Goal: Transaction & Acquisition: Purchase product/service

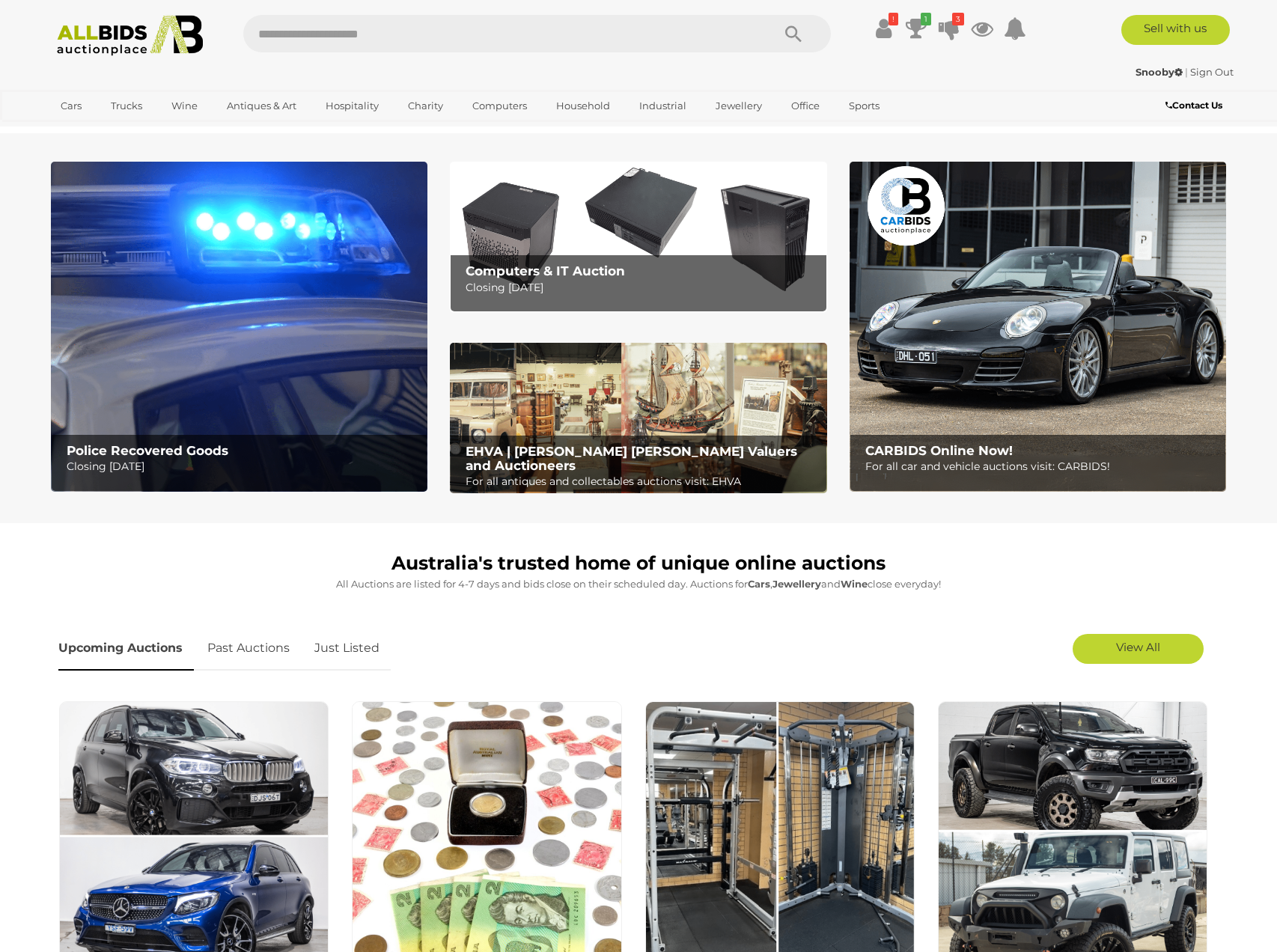
click at [371, 661] on link "Just Listed" at bounding box center [347, 649] width 88 height 44
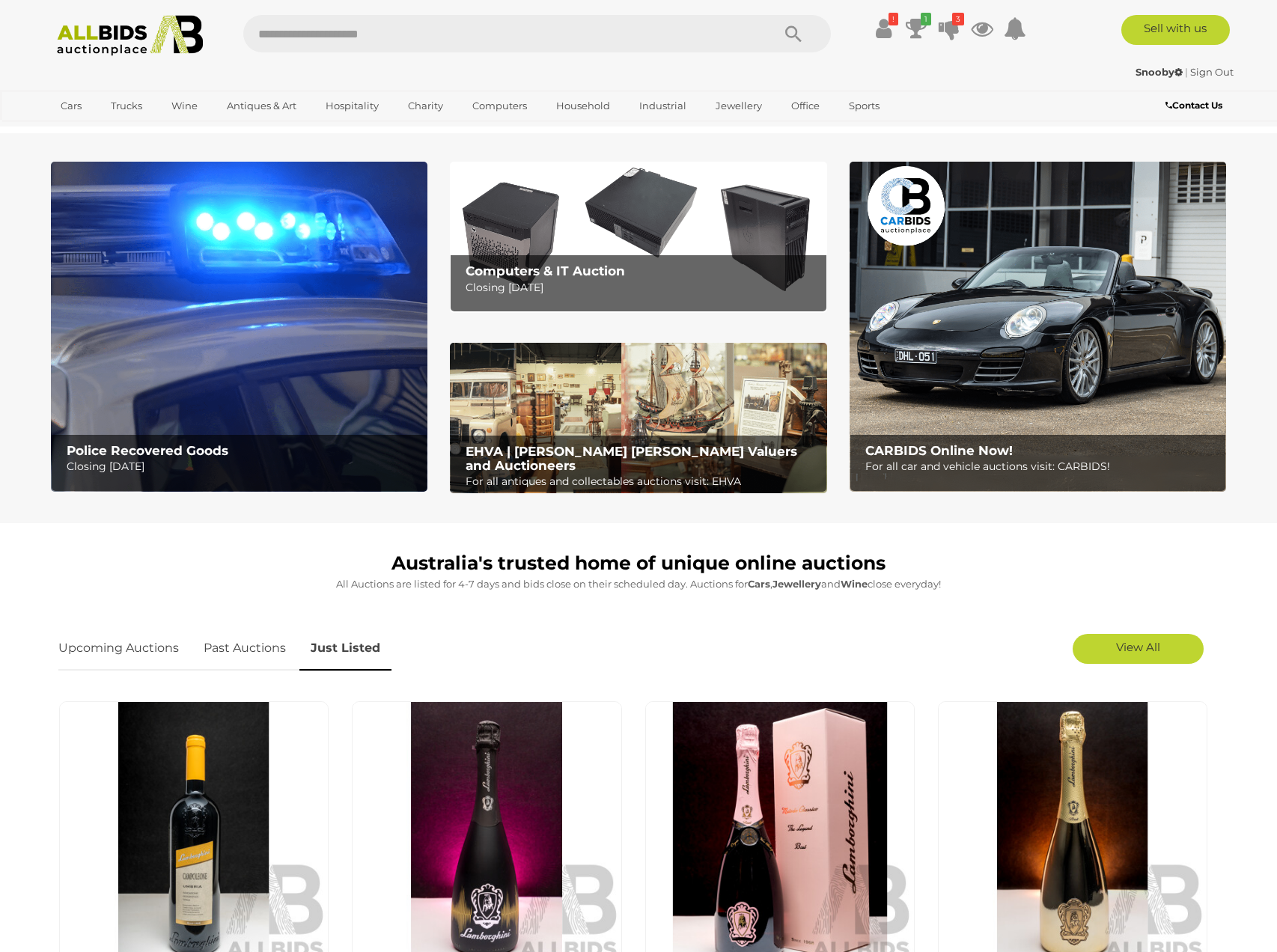
scroll to position [458, 0]
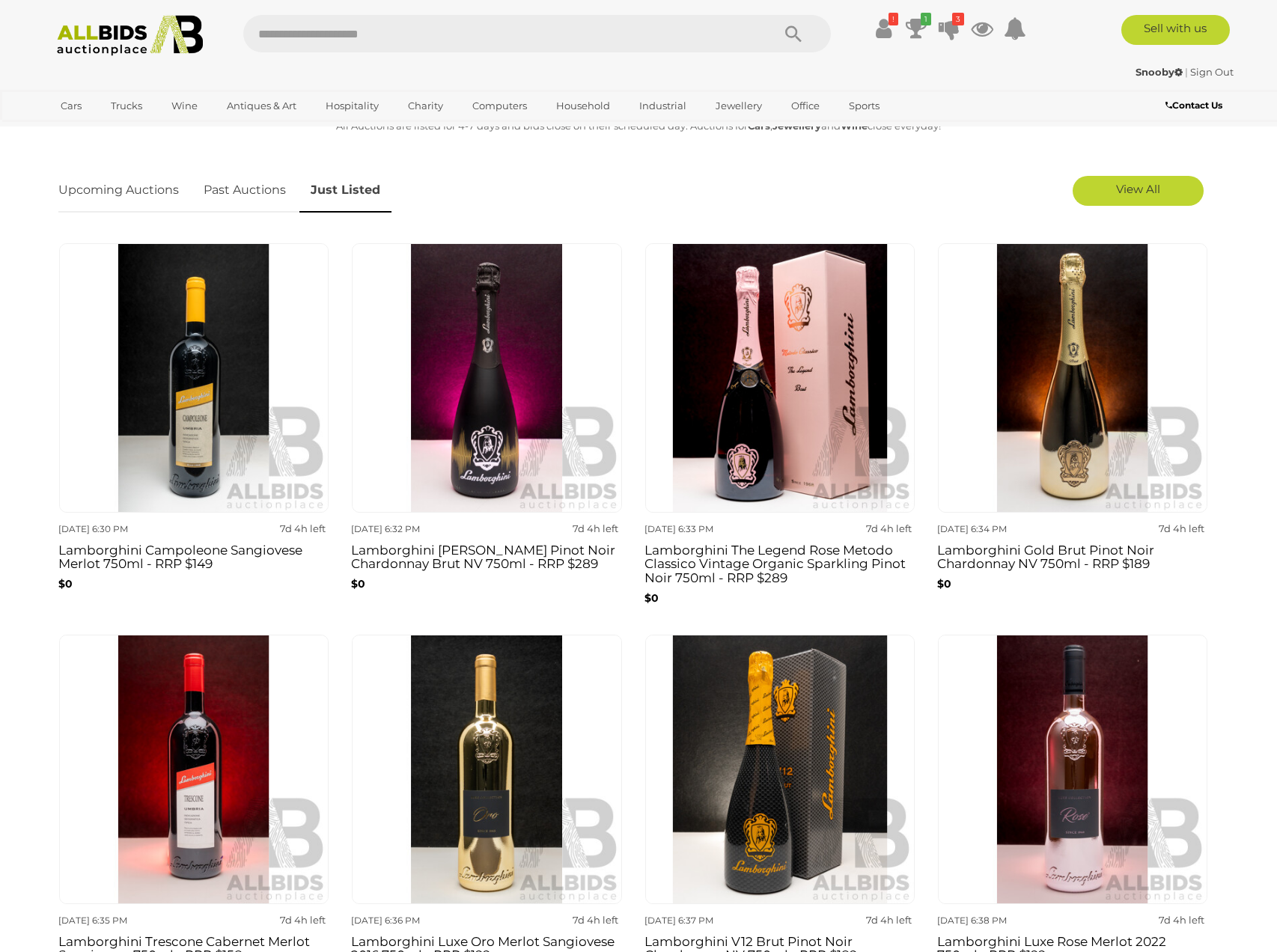
click at [272, 464] on img at bounding box center [193, 377] width 269 height 269
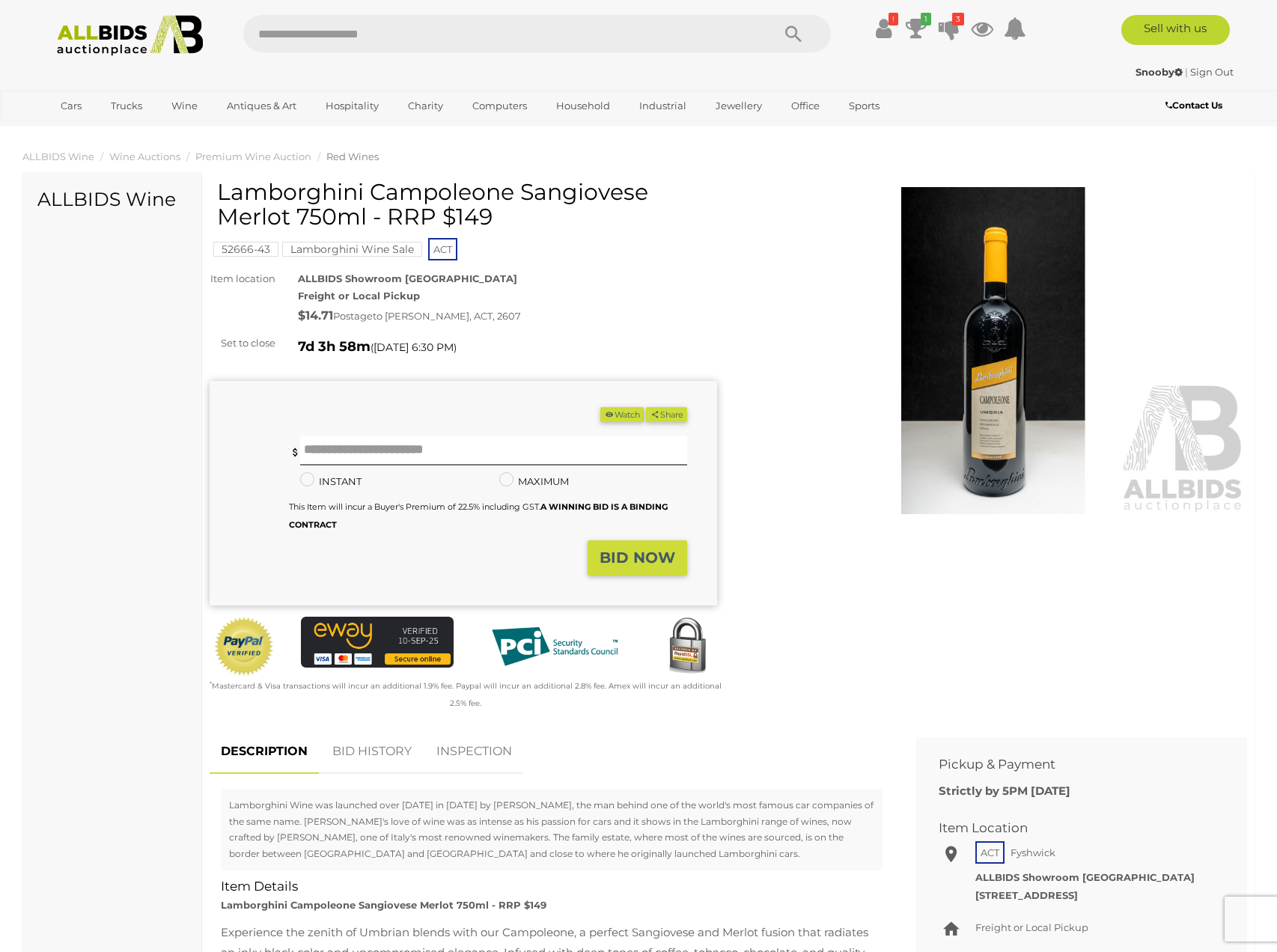
drag, startPoint x: 139, startPoint y: 460, endPoint x: 242, endPoint y: 361, distance: 142.9
click at [361, 239] on div "Lamborghini Campoleone Sangiovese Merlot 750ml - RRP $149" at bounding box center [465, 210] width 496 height 61
click at [361, 245] on mark "Lamborghini Wine Sale" at bounding box center [352, 249] width 140 height 15
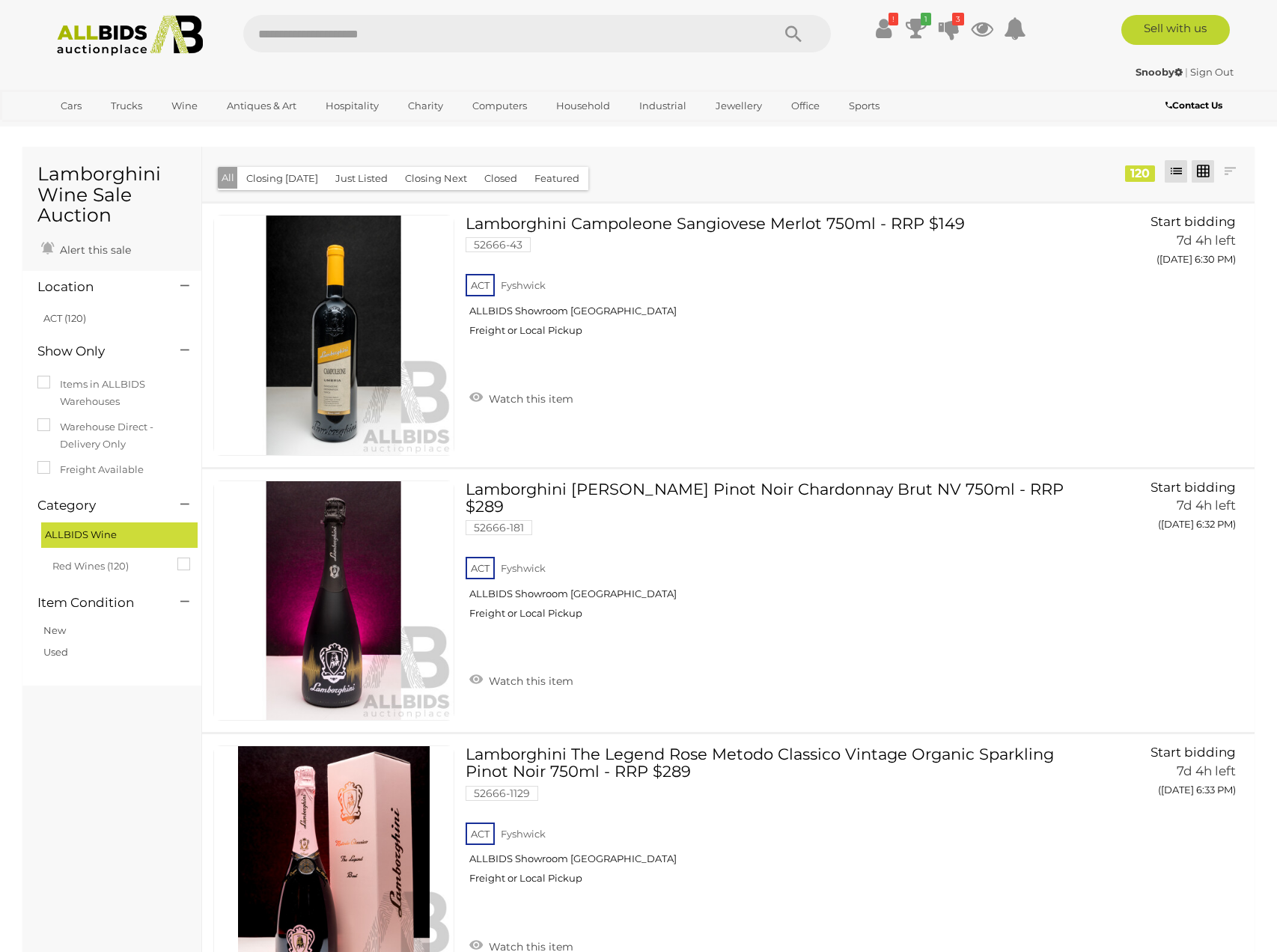
click at [1198, 179] on link at bounding box center [1203, 171] width 22 height 22
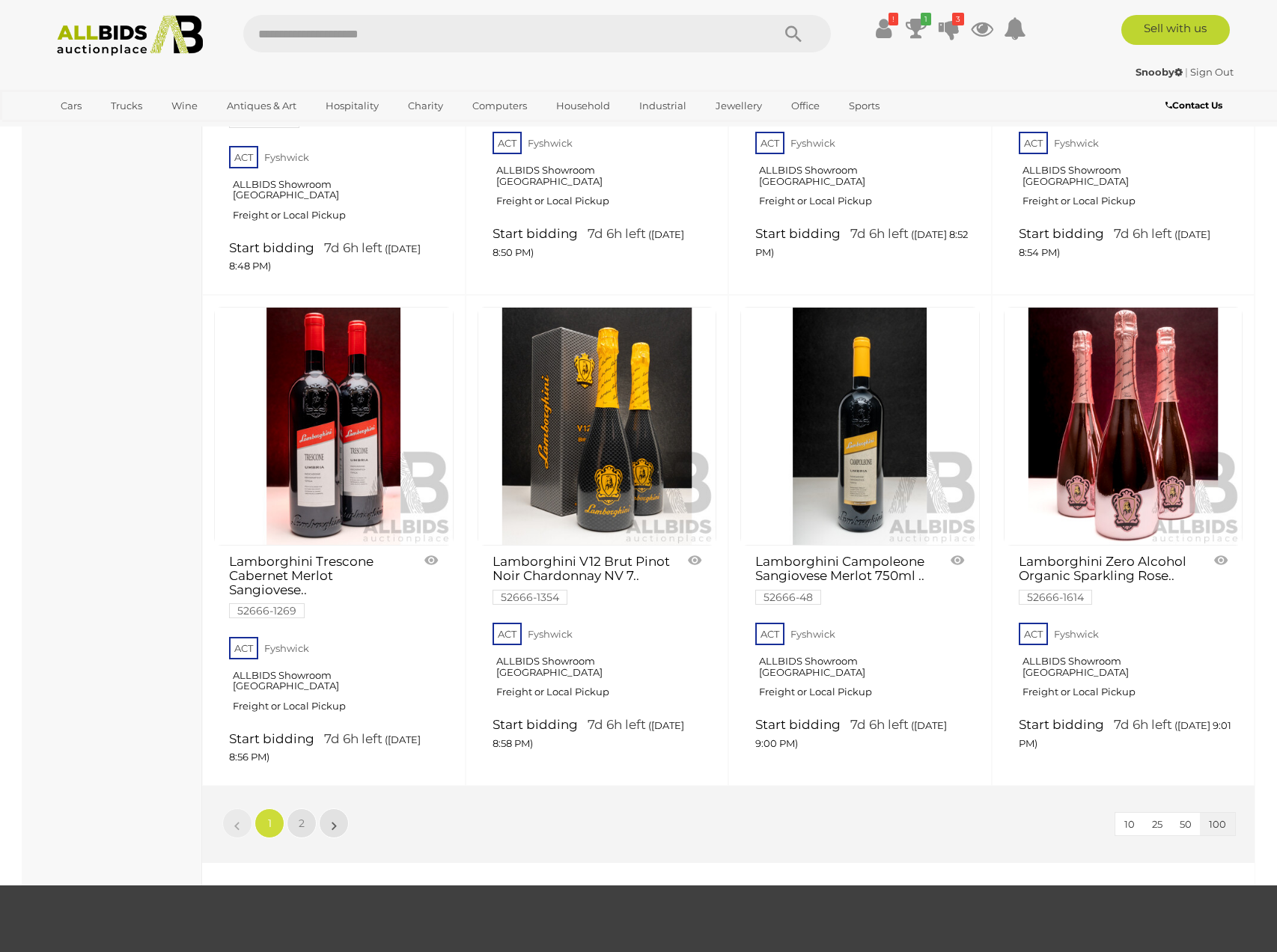
scroll to position [11708, 0]
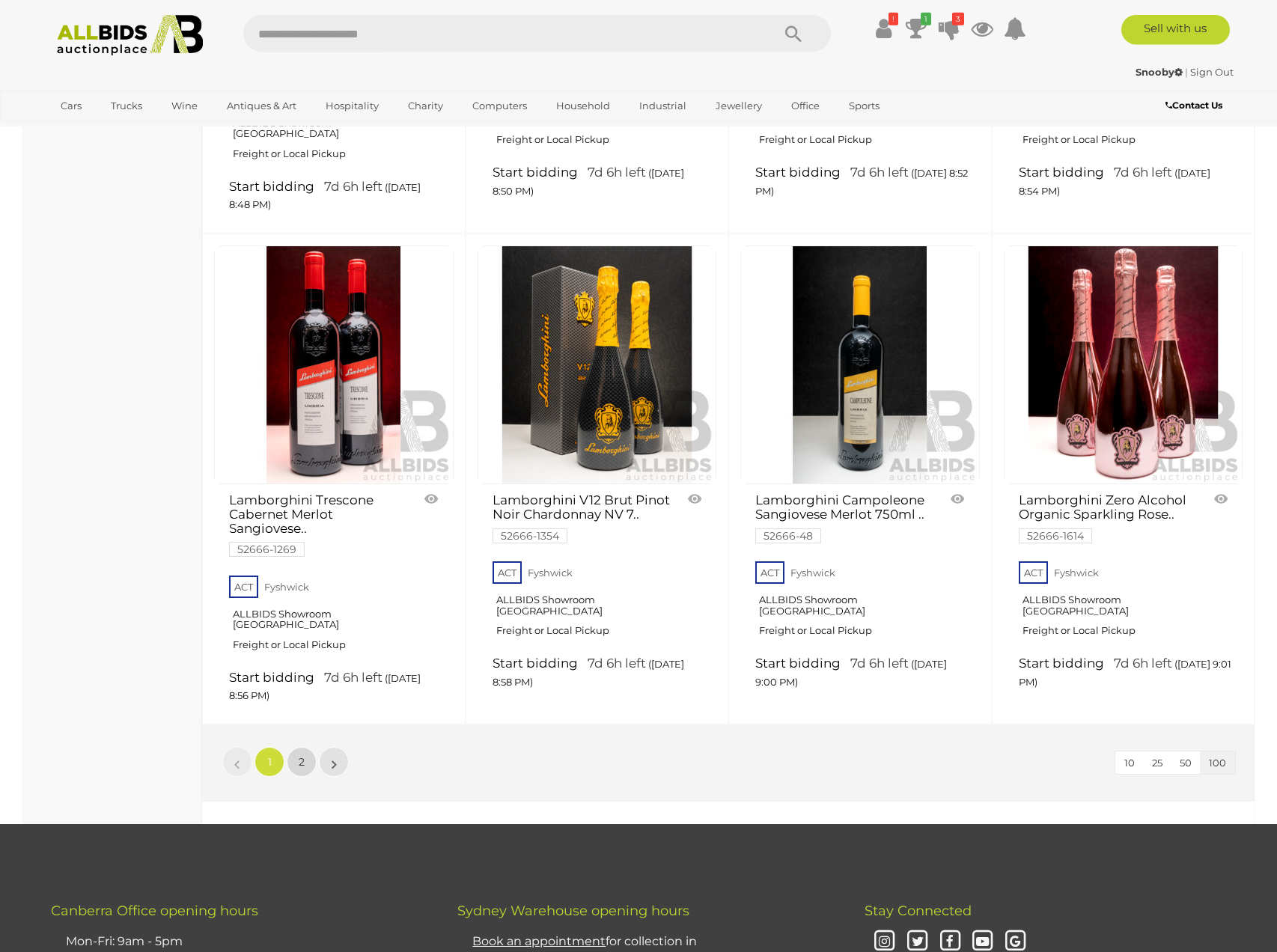
click at [295, 747] on link "2" at bounding box center [302, 761] width 30 height 30
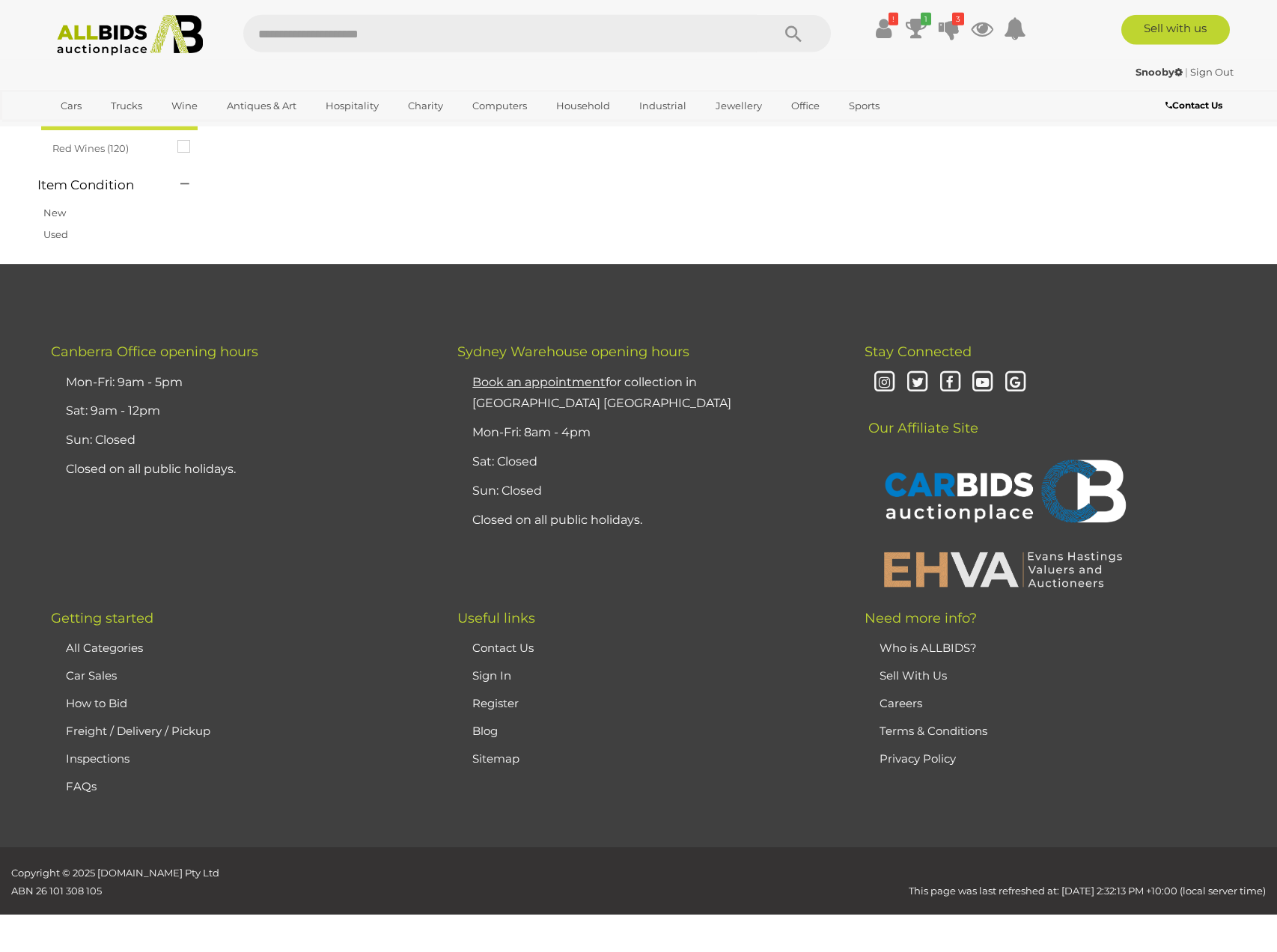
scroll to position [52, 0]
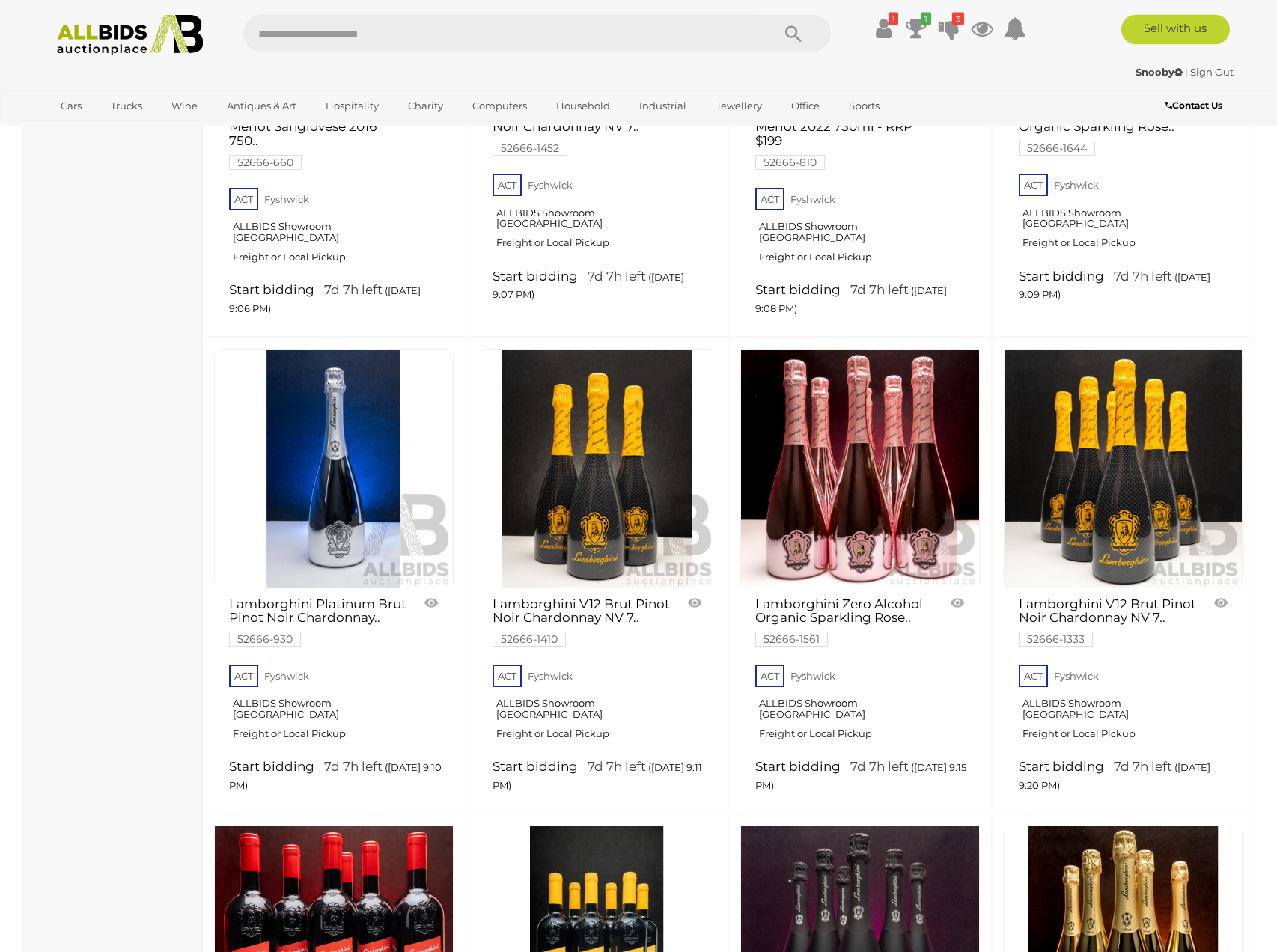
scroll to position [273, 0]
